Goal: Check status: Check status

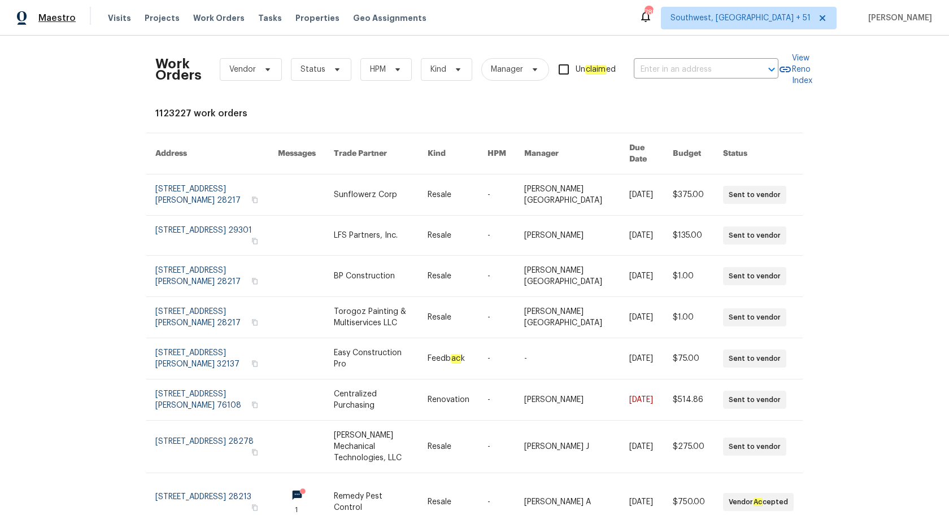
click at [51, 15] on span "Maestro" at bounding box center [56, 17] width 37 height 11
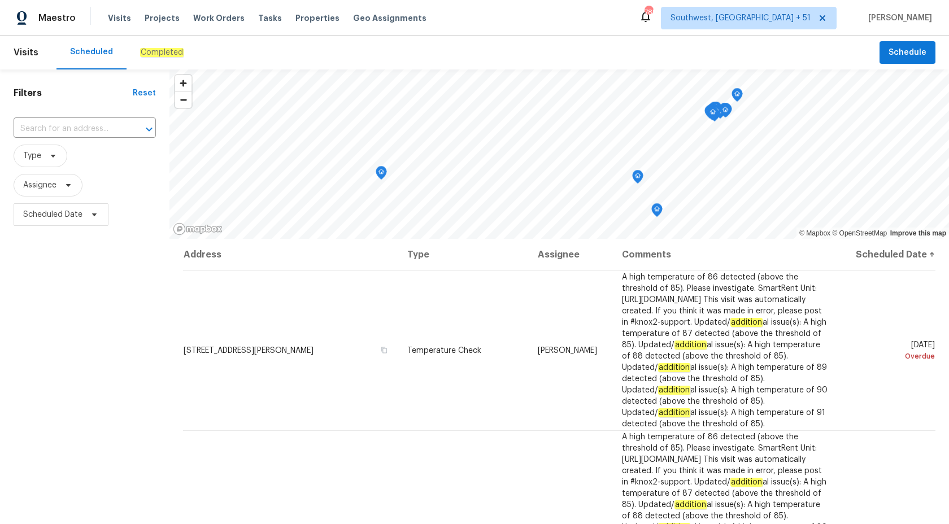
click at [163, 50] on em "Completed" at bounding box center [162, 52] width 44 height 9
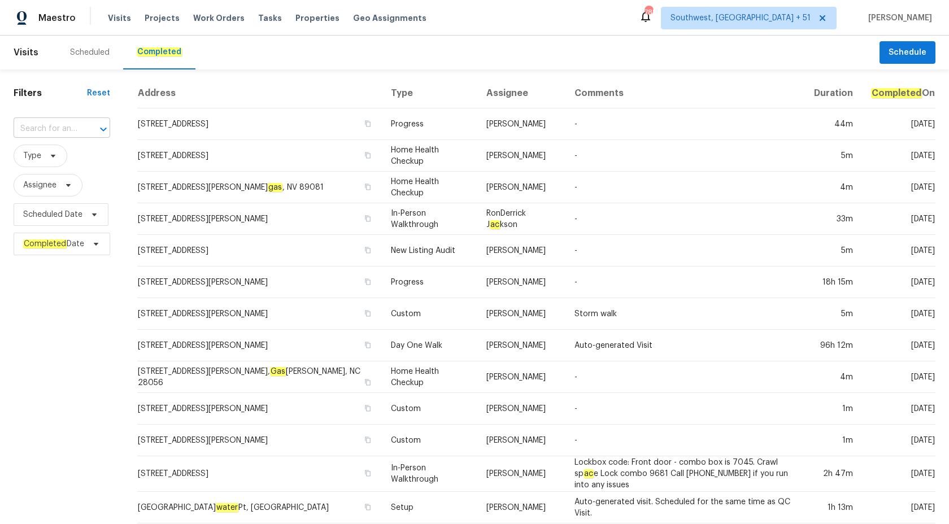
click at [38, 127] on input "text" at bounding box center [46, 129] width 65 height 18
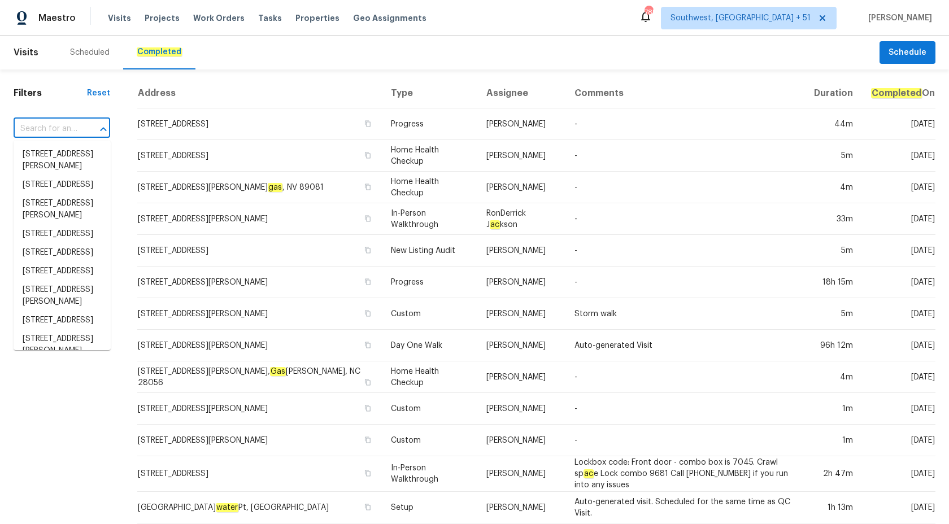
paste input "485 W 100 N Layton, UT 84041"
type input "485 W 100 N Layton, UT 84041"
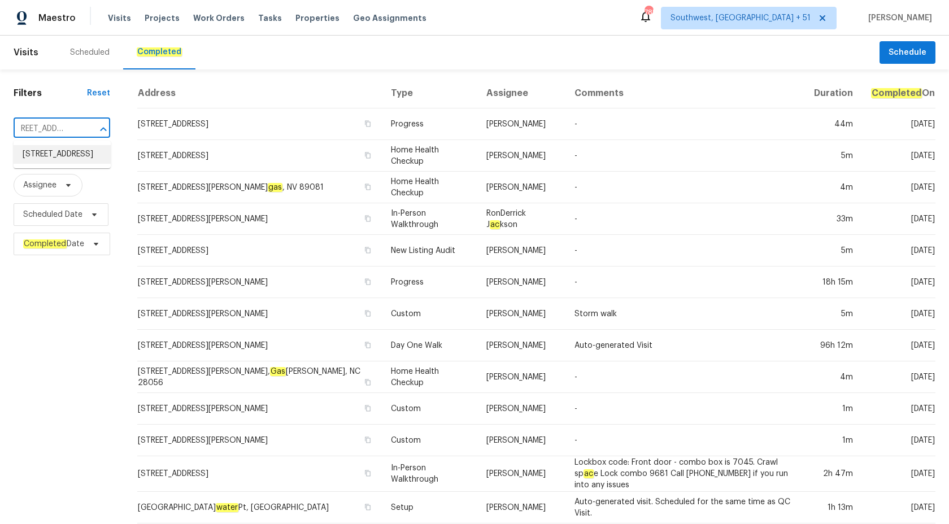
click at [66, 164] on li "485 W 100 N, Layton, UT 84041" at bounding box center [62, 154] width 97 height 19
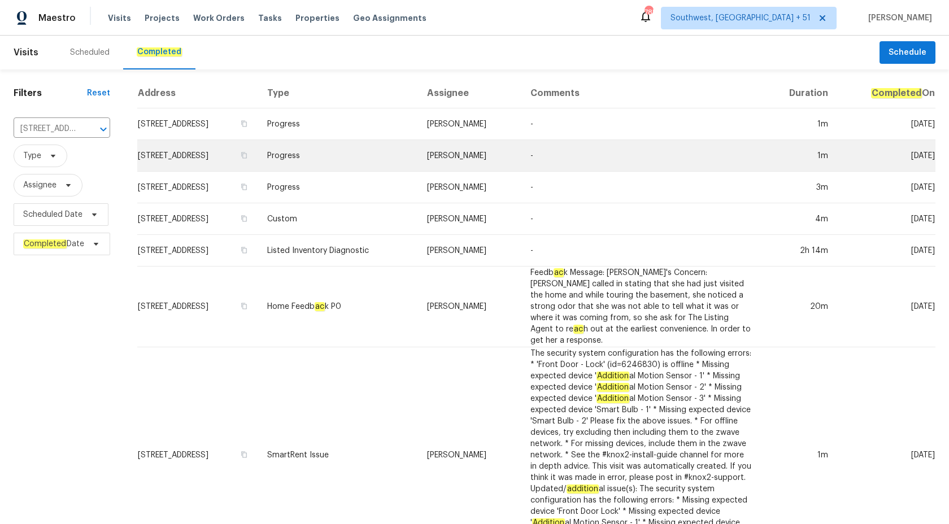
click at [402, 160] on td "Progress" at bounding box center [338, 156] width 160 height 32
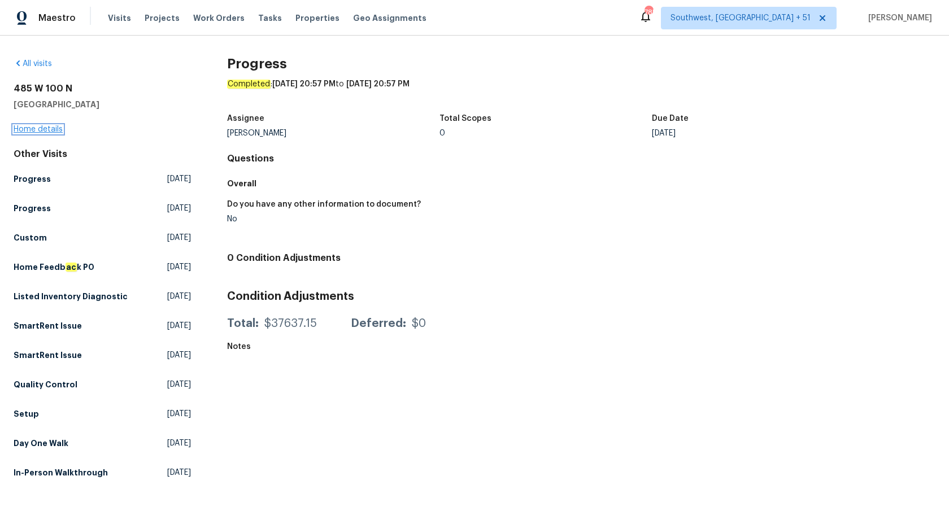
click at [25, 127] on link "Home details" at bounding box center [38, 129] width 49 height 8
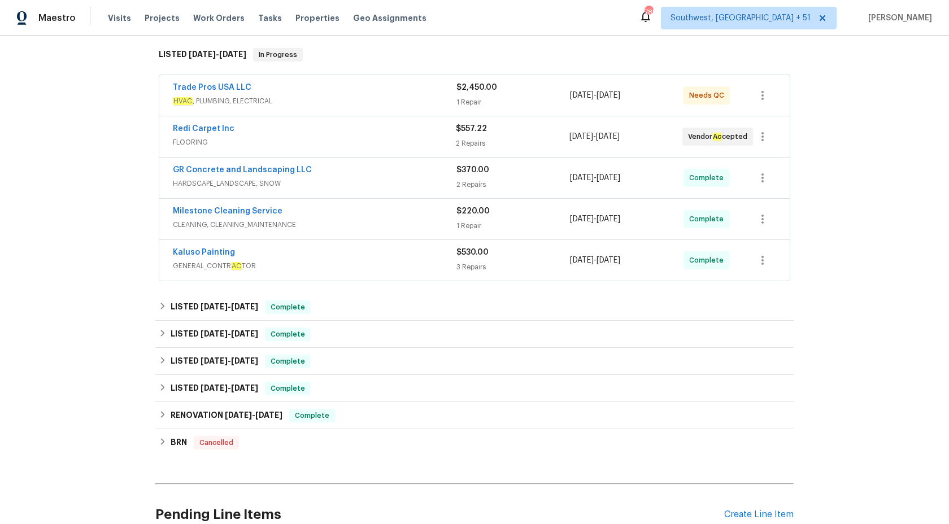
scroll to position [181, 0]
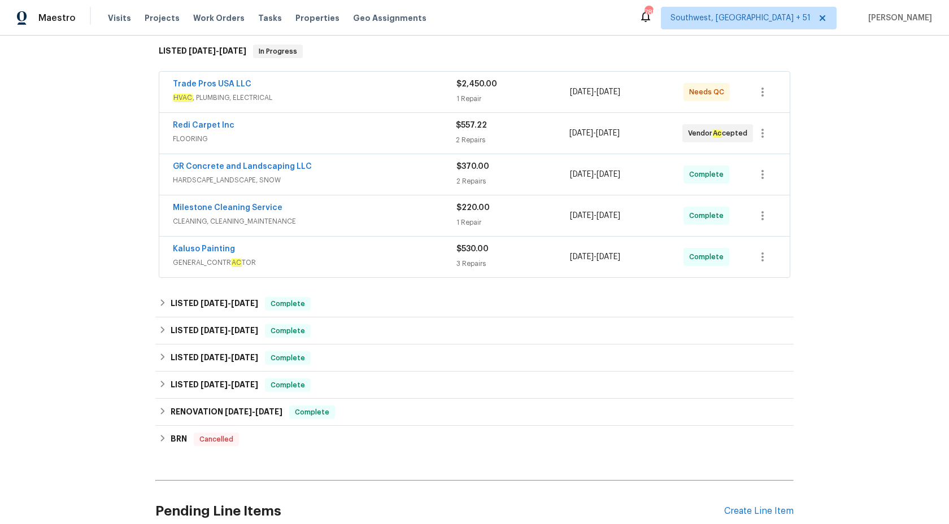
click at [348, 266] on span "GENERAL_CONTR AC TOR" at bounding box center [315, 262] width 284 height 11
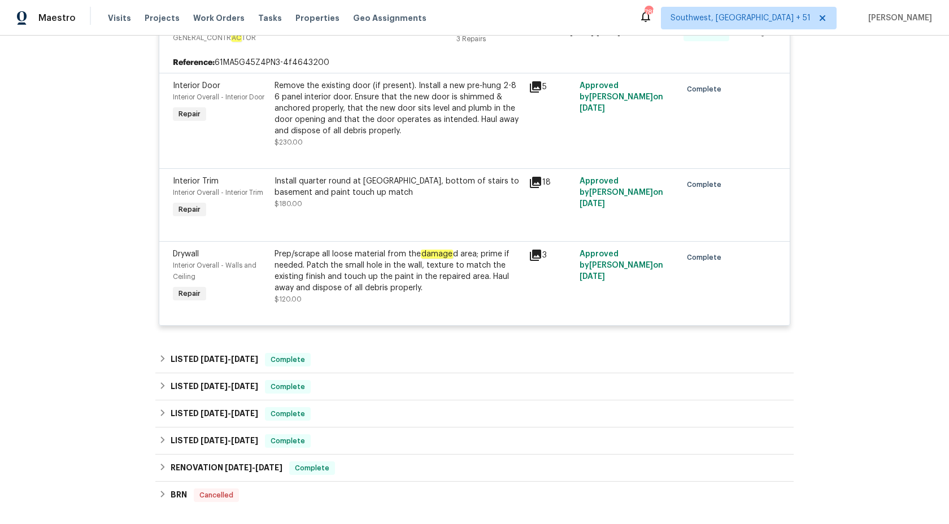
scroll to position [413, 0]
click at [268, 358] on span "Complete" at bounding box center [288, 360] width 44 height 11
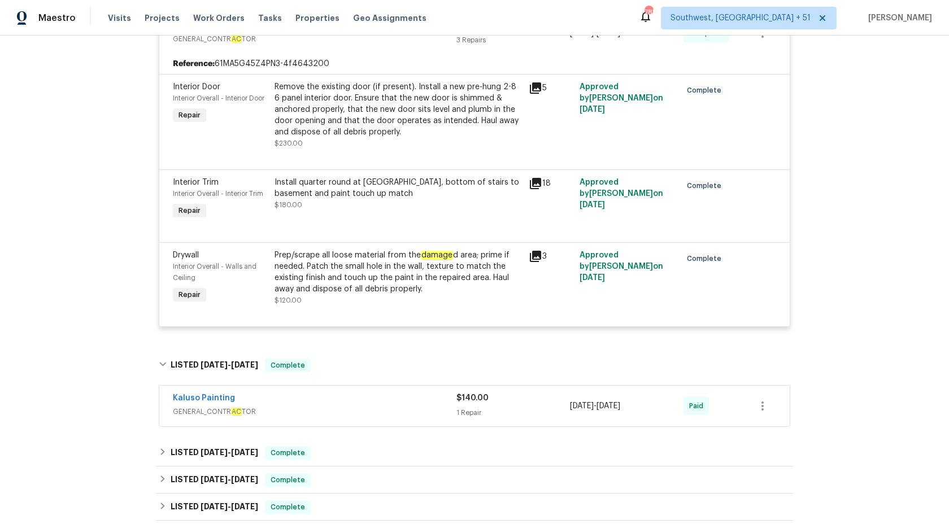
click at [450, 410] on span "GENERAL_CONTR AC TOR" at bounding box center [315, 411] width 284 height 11
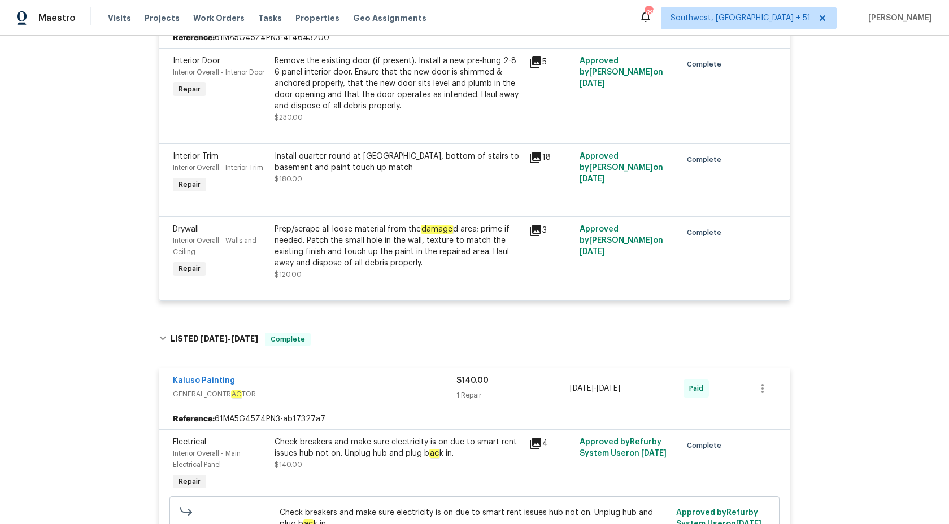
scroll to position [459, 0]
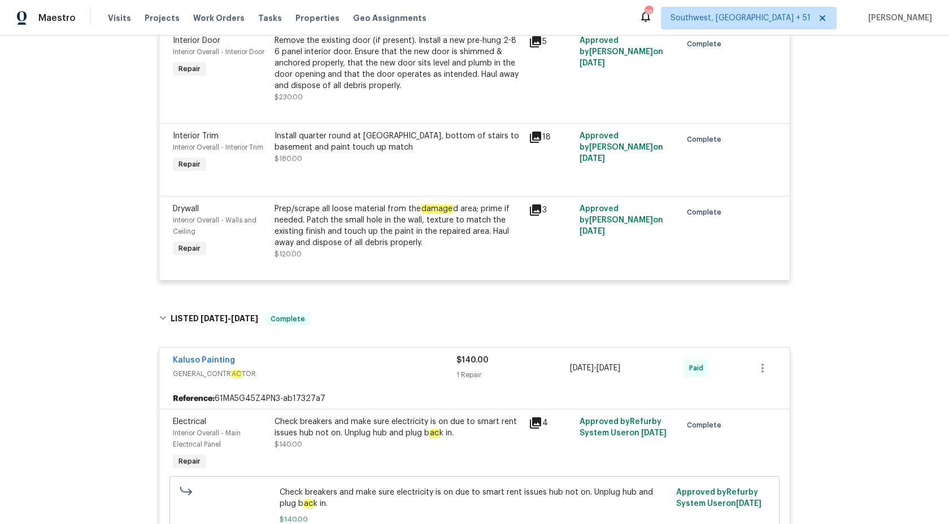
click at [451, 377] on span "GENERAL_CONTR AC TOR" at bounding box center [315, 373] width 284 height 11
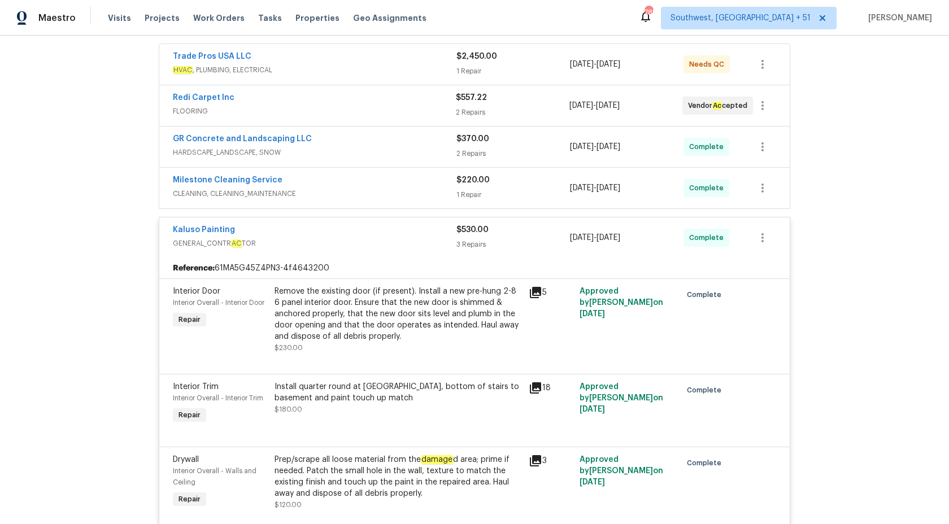
scroll to position [207, 0]
click at [466, 231] on span "$530.00" at bounding box center [473, 231] width 32 height 8
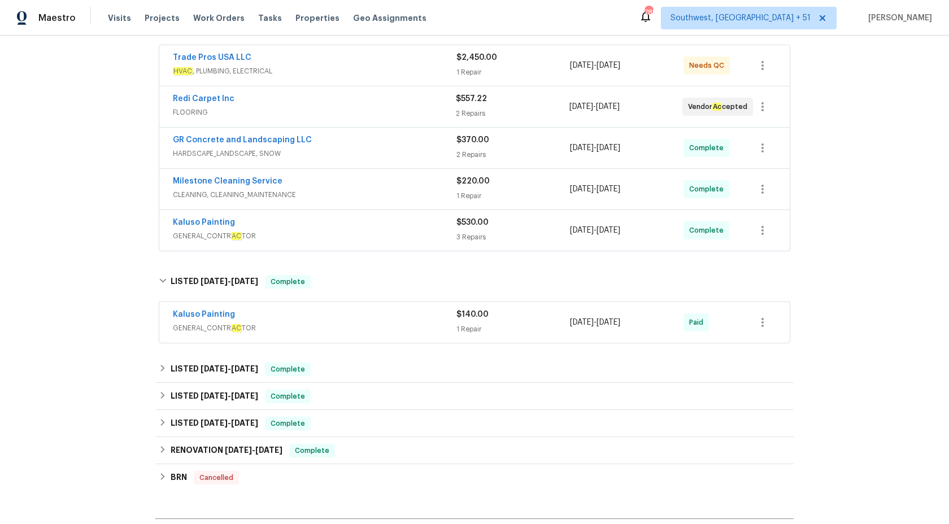
click at [426, 151] on span "HARDSCAPE_LANDSCAPE, SNOW" at bounding box center [315, 153] width 284 height 11
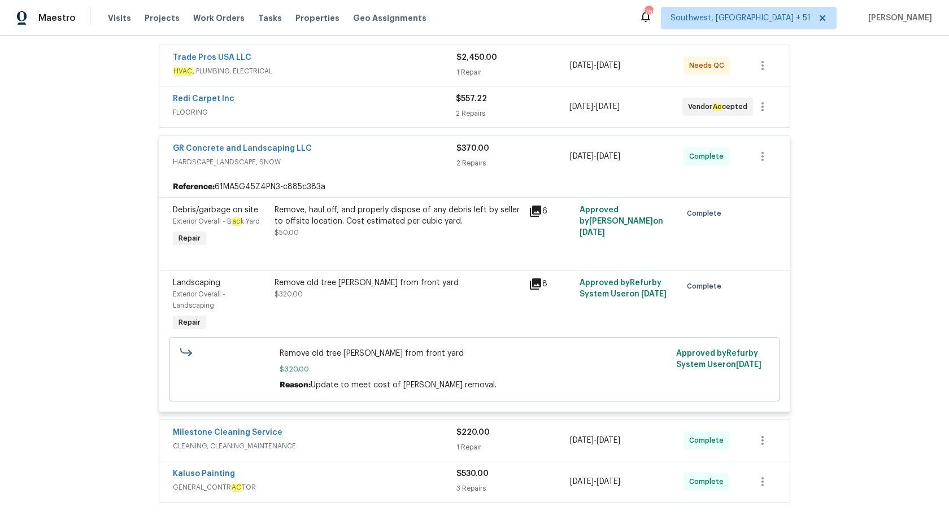
click at [426, 151] on div "GR Concrete and Landscaping LLC" at bounding box center [315, 150] width 284 height 14
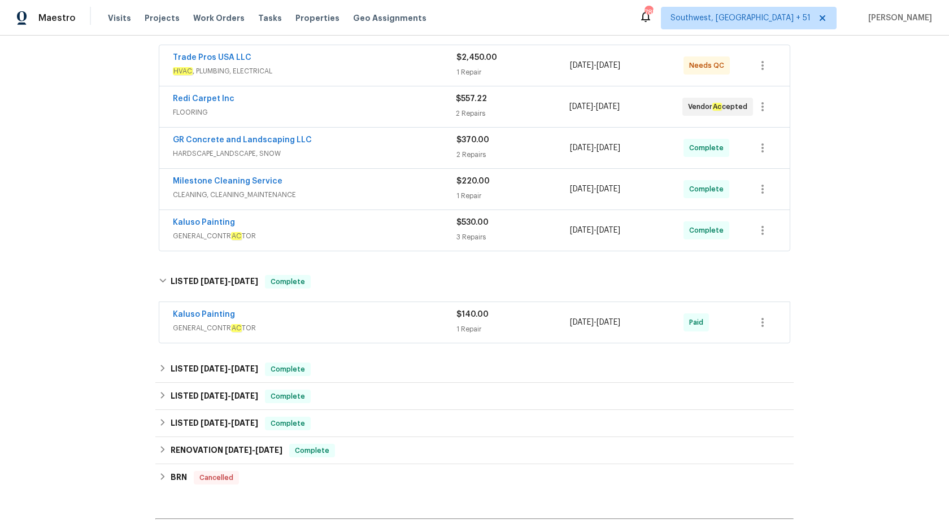
click at [425, 114] on span "FLOORING" at bounding box center [314, 112] width 283 height 11
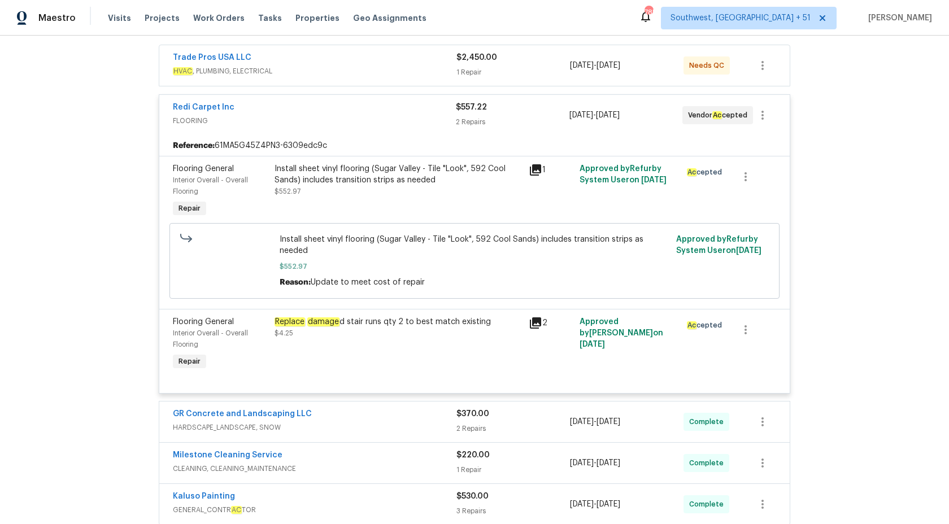
click at [427, 121] on span "FLOORING" at bounding box center [314, 120] width 283 height 11
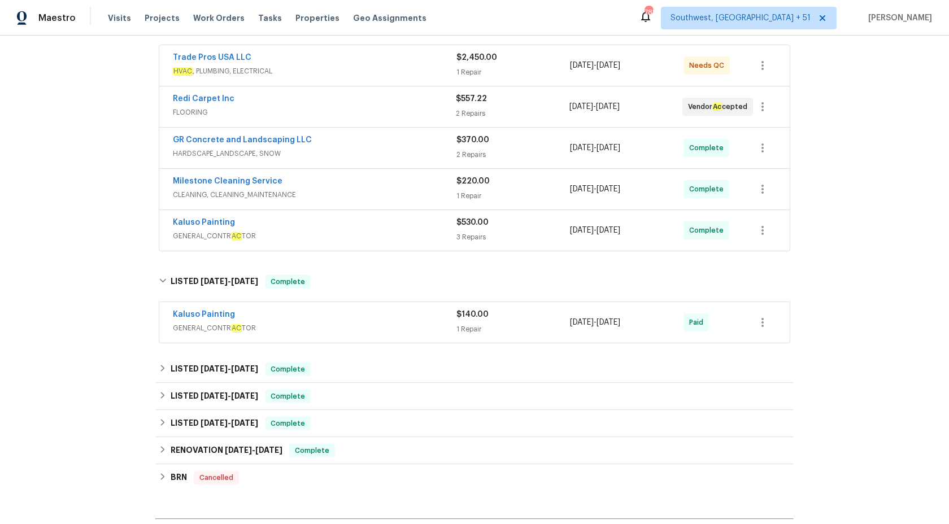
click at [398, 67] on span "HVAC , PLUMBING, ELECTRICAL" at bounding box center [315, 71] width 284 height 11
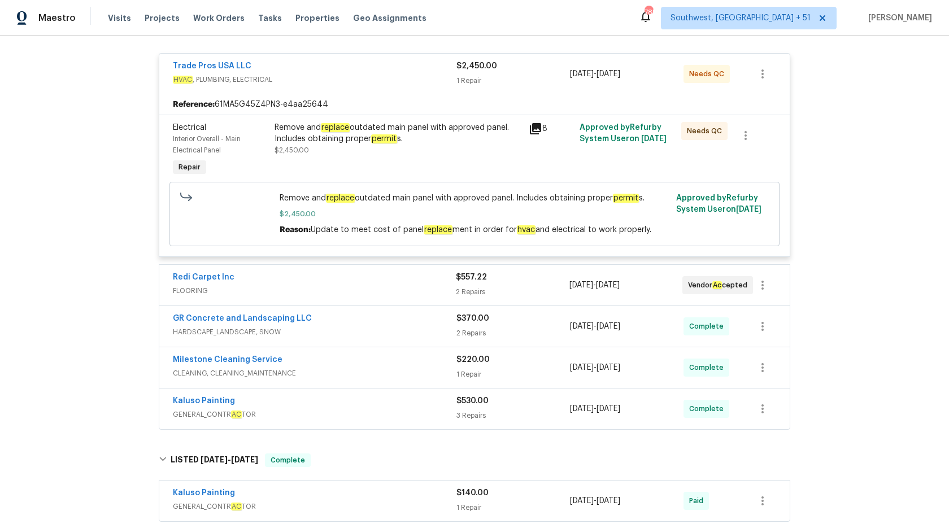
click at [382, 146] on div "Remove and replace outdated main panel with approved panel. Includes obtaining …" at bounding box center [398, 139] width 247 height 34
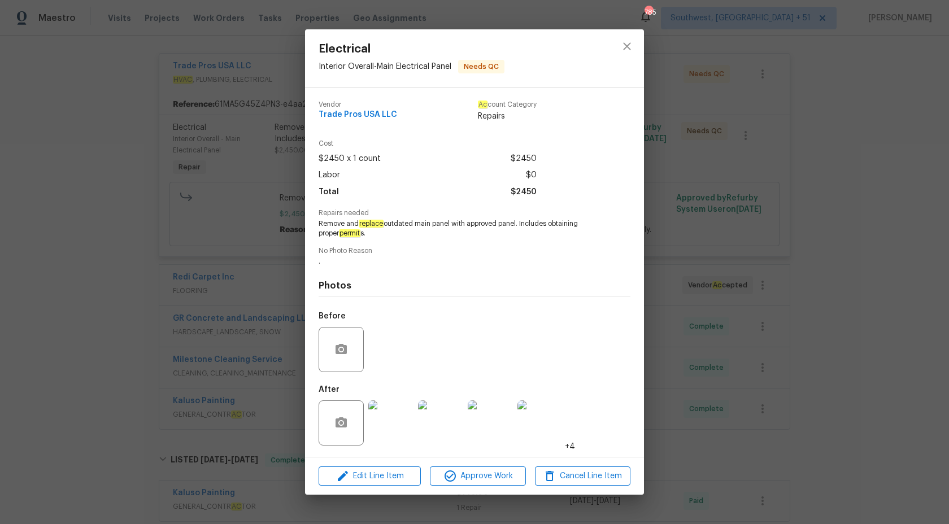
drag, startPoint x: 359, startPoint y: 225, endPoint x: 521, endPoint y: 223, distance: 162.2
click at [521, 223] on span "Remove and replace outdated main panel with approved panel. Includes obtaining …" at bounding box center [459, 228] width 281 height 19
copy span "replace outdated main panel with approved panel."
drag, startPoint x: 521, startPoint y: 223, endPoint x: 359, endPoint y: 220, distance: 162.2
click at [359, 220] on span "Remove and replace outdated main panel with approved panel. Includes obtaining …" at bounding box center [459, 228] width 281 height 19
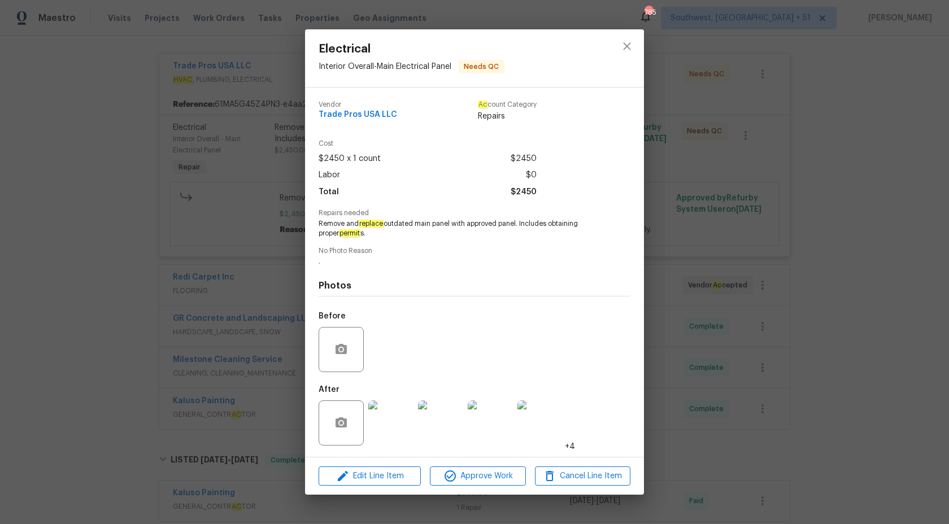
click at [857, 200] on div "Electrical Interior Overall - Main Electrical Panel Needs QC Vendor Trade Pros …" at bounding box center [474, 262] width 949 height 524
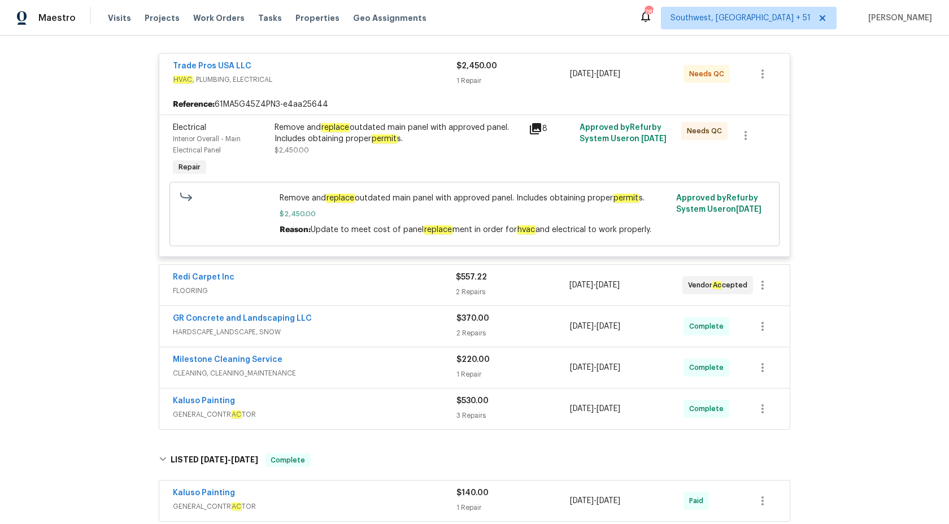
scroll to position [0, 0]
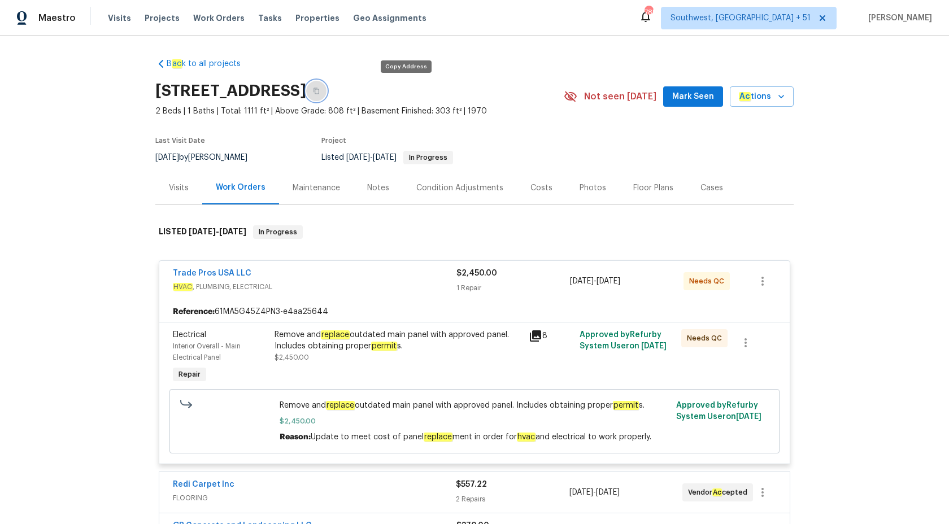
click at [327, 89] on button "button" at bounding box center [316, 91] width 20 height 20
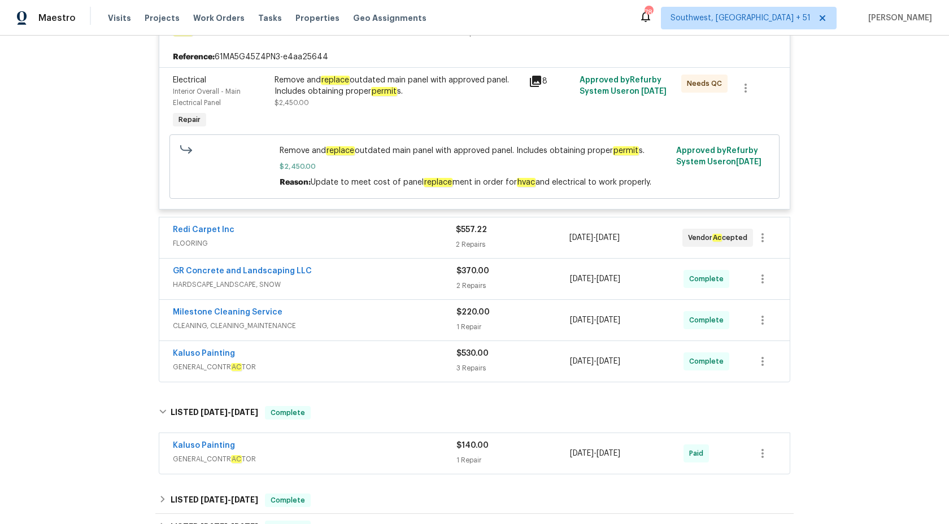
scroll to position [254, 0]
click at [405, 238] on div "Redi Carpet Inc" at bounding box center [314, 232] width 283 height 14
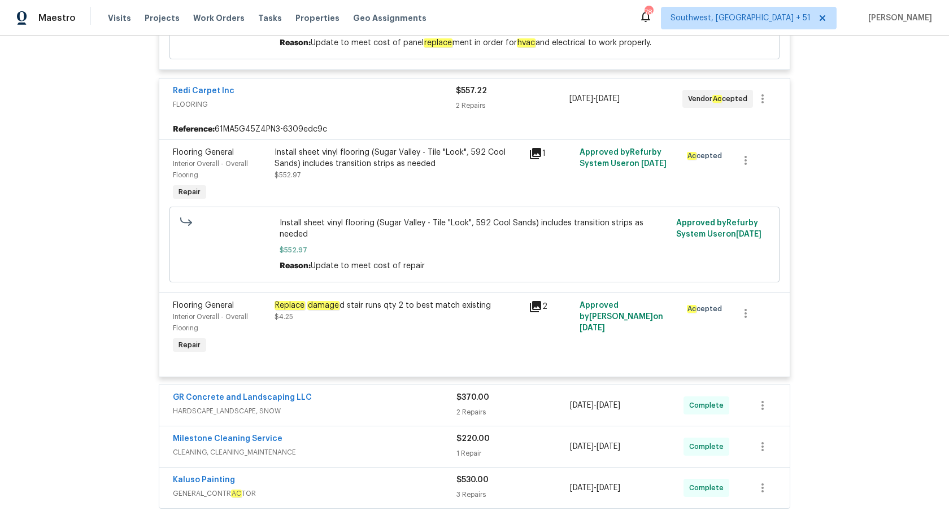
scroll to position [393, 0]
click at [339, 173] on div "Install sheet vinyl flooring (Sugar Valley - Tile "Look", 592 Cool Sands) inclu…" at bounding box center [398, 165] width 247 height 34
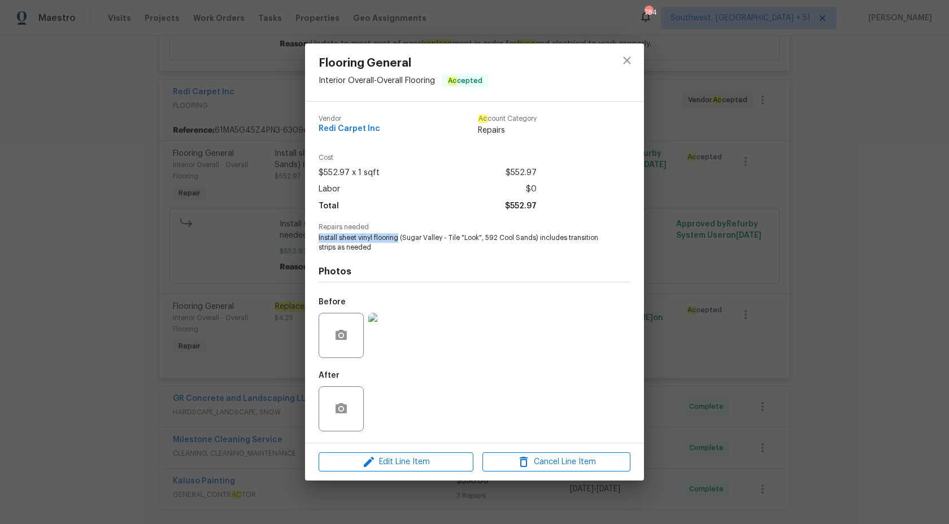
copy span "Install sheet vinyl flooring"
drag, startPoint x: 316, startPoint y: 240, endPoint x: 399, endPoint y: 239, distance: 83.6
click at [399, 239] on div "Vendor Redi Carpet Inc Ac count Category Repairs Cost $552.97 x 1 sqft $552.97 …" at bounding box center [474, 272] width 339 height 341
click at [854, 244] on div "Flooring General Interior Overall - Overall Flooring Ac cepted Vendor Redi Carp…" at bounding box center [474, 262] width 949 height 524
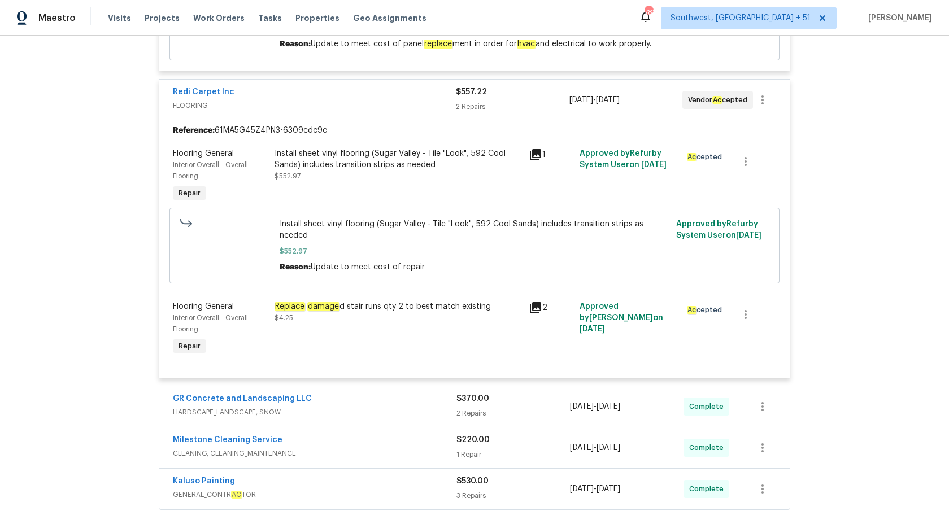
click at [453, 112] on div "Redi Carpet Inc FLOORING" at bounding box center [314, 99] width 283 height 27
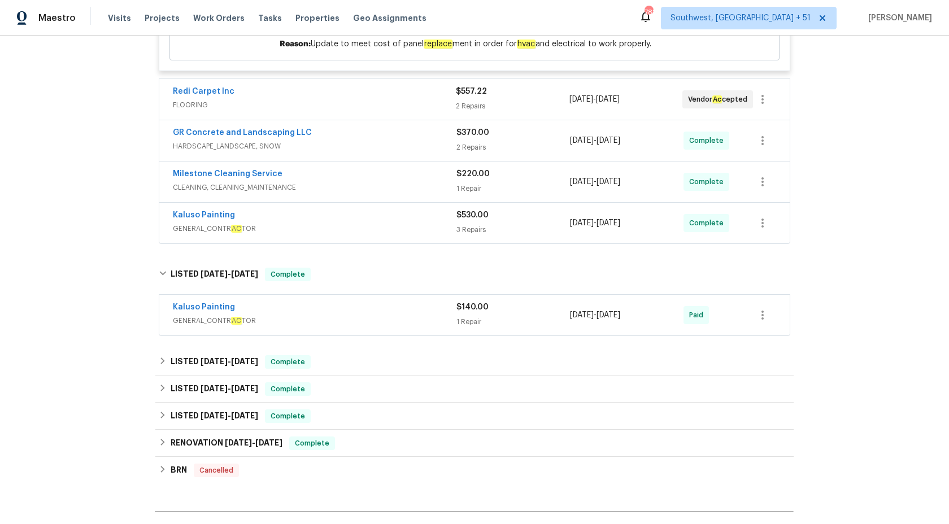
click at [453, 112] on div "Redi Carpet Inc FLOORING" at bounding box center [314, 99] width 283 height 27
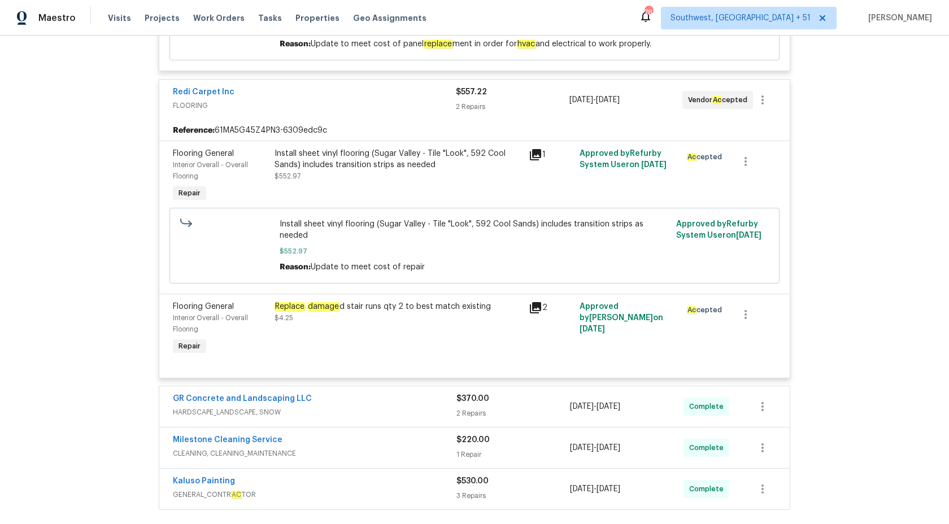
click at [453, 112] on div "Redi Carpet Inc FLOORING" at bounding box center [314, 99] width 283 height 27
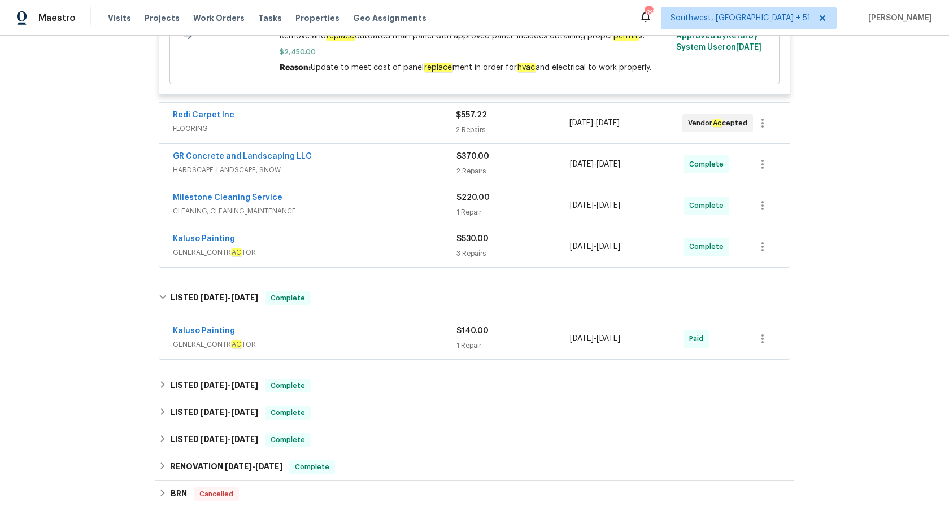
scroll to position [424, 0]
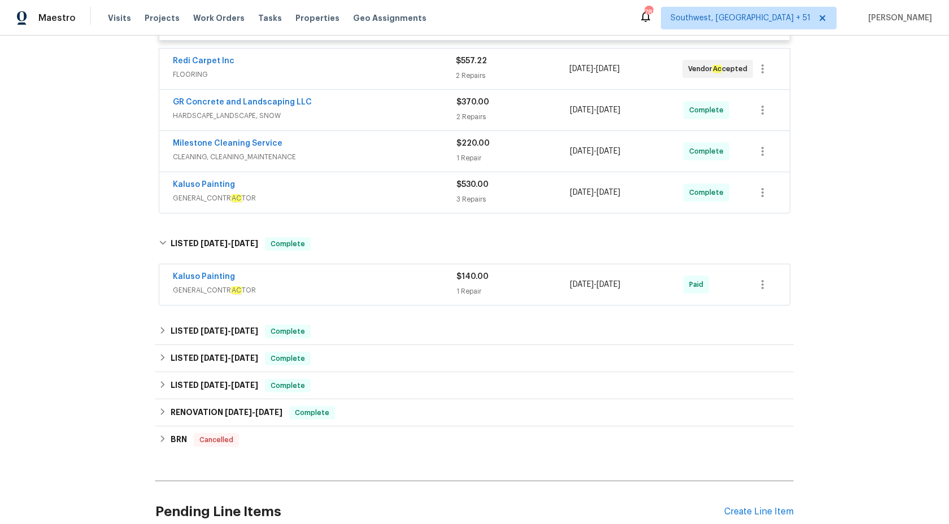
click at [410, 199] on span "GENERAL_CONTR AC TOR" at bounding box center [315, 198] width 284 height 11
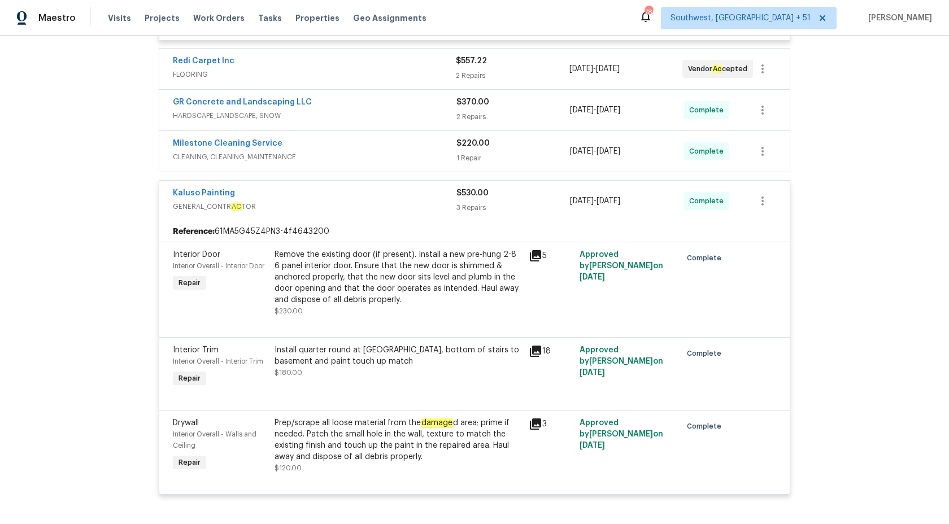
click at [410, 199] on div "Kaluso Painting" at bounding box center [315, 195] width 284 height 14
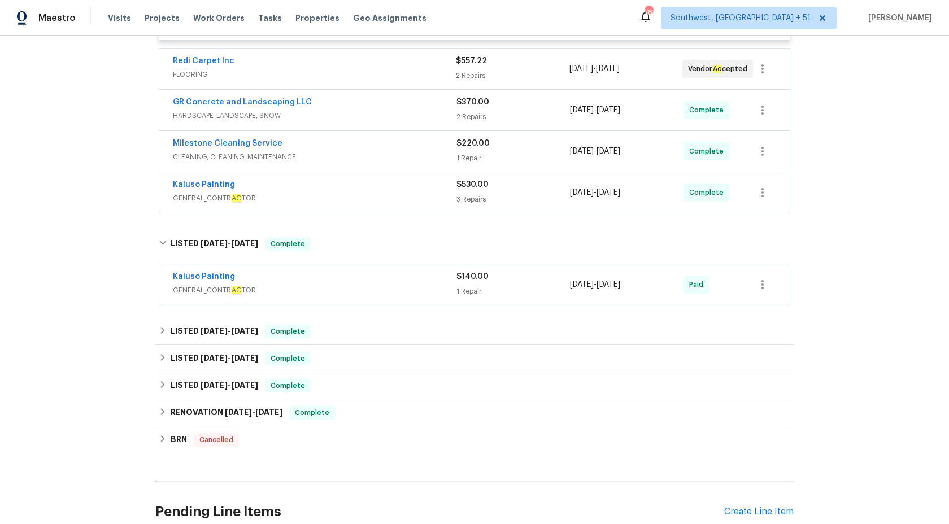
click at [424, 151] on div "Milestone Cleaning Service" at bounding box center [315, 145] width 284 height 14
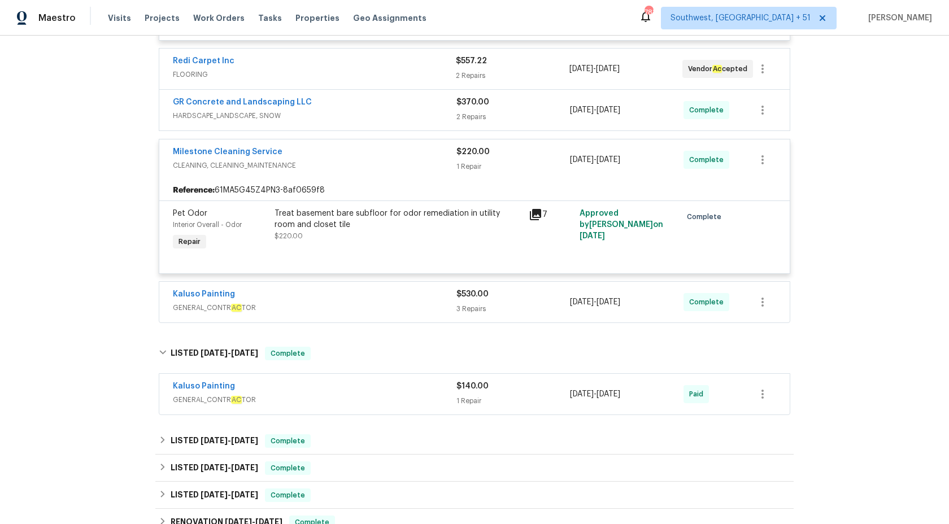
click at [427, 159] on div "Milestone Cleaning Service" at bounding box center [315, 153] width 284 height 14
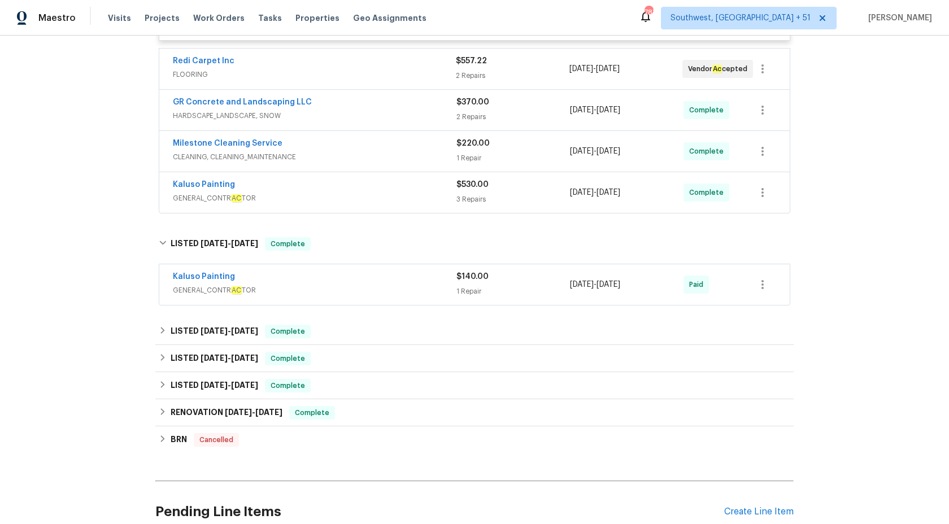
click at [433, 121] on span "HARDSCAPE_LANDSCAPE, SNOW" at bounding box center [315, 115] width 284 height 11
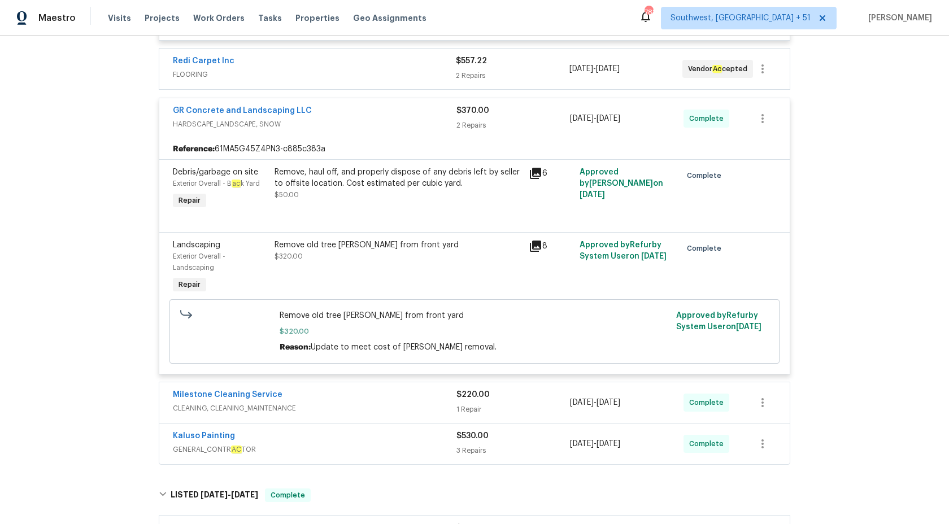
click at [434, 123] on span "HARDSCAPE_LANDSCAPE, SNOW" at bounding box center [315, 124] width 284 height 11
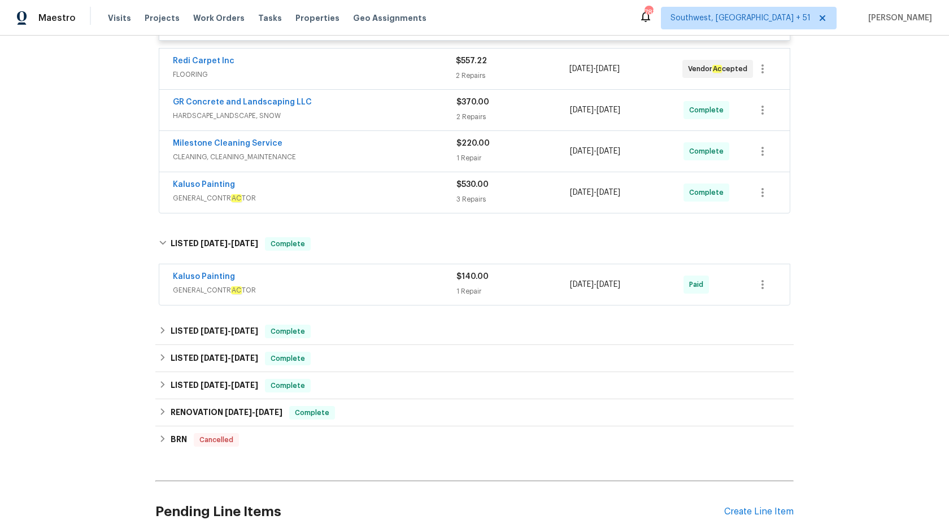
click at [291, 292] on span "GENERAL_CONTR AC TOR" at bounding box center [315, 290] width 284 height 11
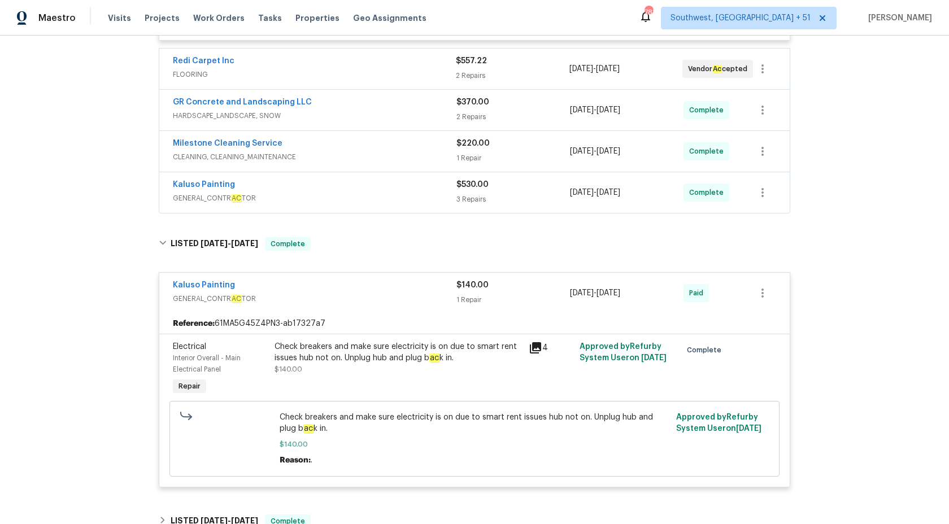
click at [346, 294] on span "GENERAL_CONTR AC TOR" at bounding box center [315, 298] width 284 height 11
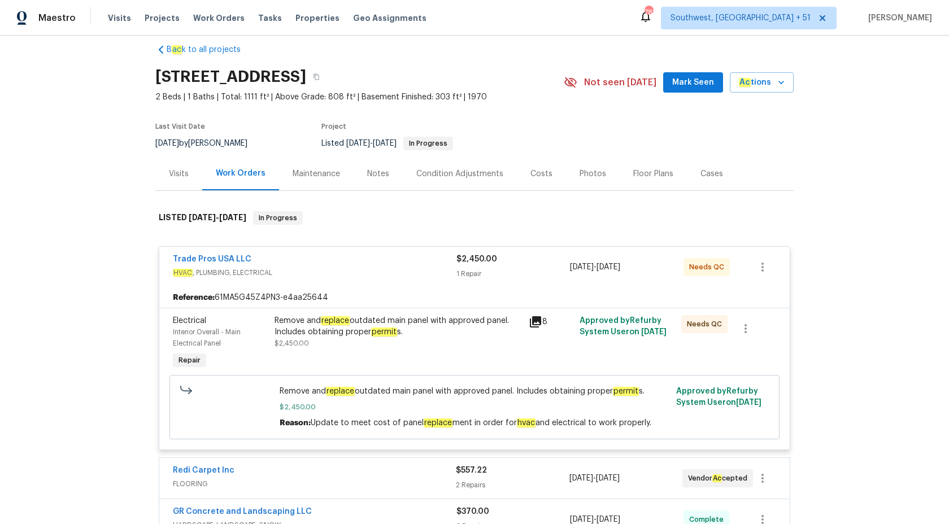
scroll to position [0, 0]
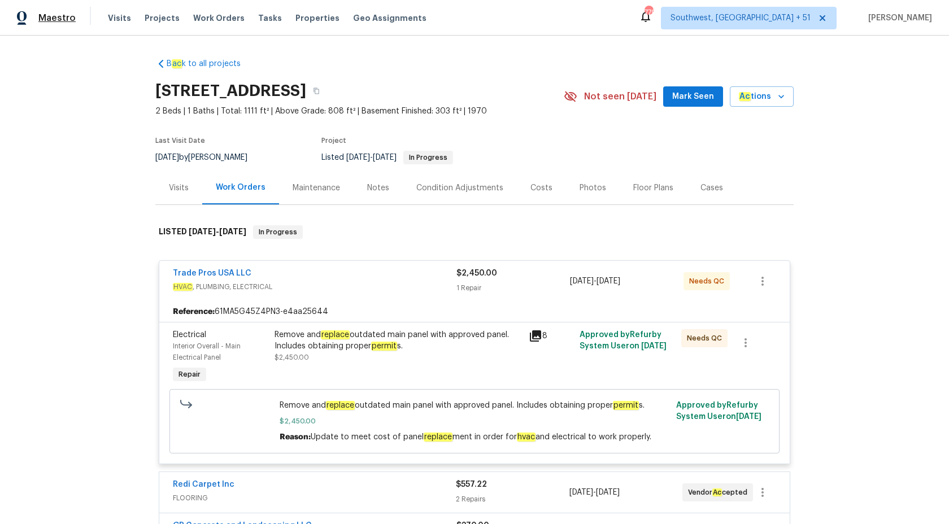
click at [60, 23] on span "Maestro" at bounding box center [56, 17] width 37 height 11
